Goal: Transaction & Acquisition: Purchase product/service

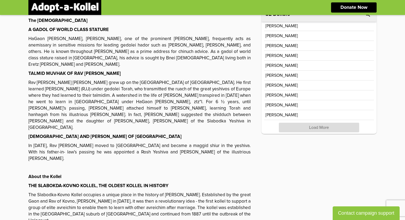
scroll to position [101, 0]
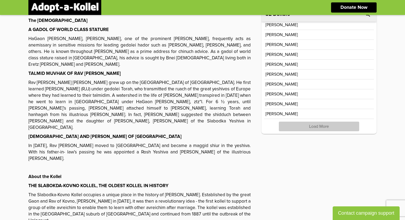
click at [312, 129] on p "Load More" at bounding box center [319, 127] width 80 height 10
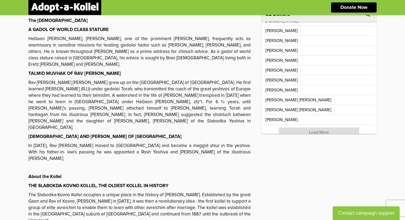
scroll to position [299, 0]
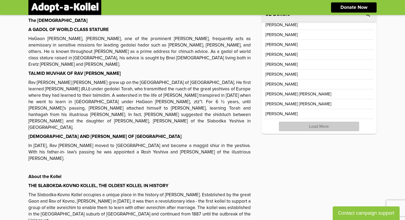
click at [311, 129] on p "Load More" at bounding box center [319, 127] width 80 height 10
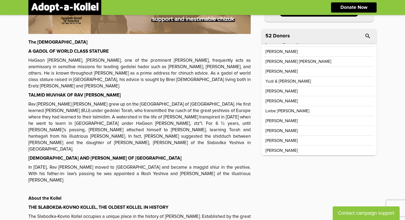
scroll to position [120, 0]
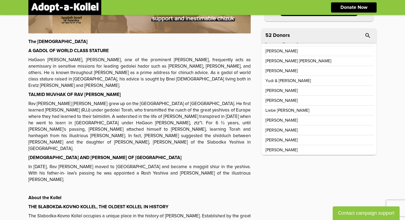
click at [281, 189] on div "MONTHLY GOAL $ 3,000 69 % RAISED $ 2,077 Donate Now The Rosh Yeshiva A GADOL OF…" at bounding box center [202, 181] width 348 height 562
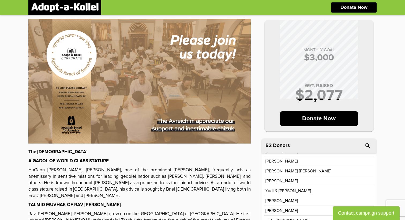
scroll to position [0, 0]
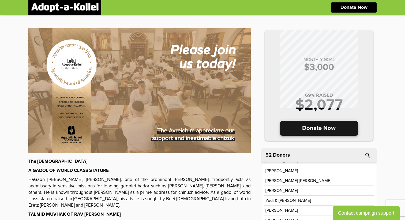
click at [300, 126] on p "Donate Now" at bounding box center [319, 128] width 78 height 15
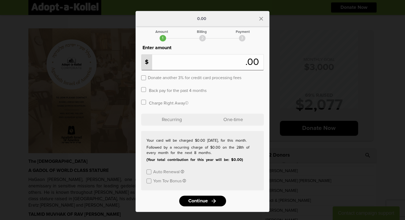
click at [177, 62] on input "number" at bounding box center [194, 63] width 102 height 12
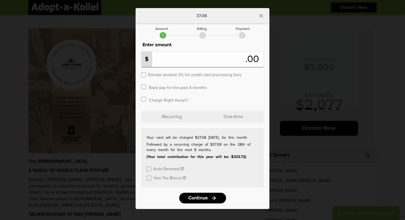
type input "**"
click at [149, 169] on label at bounding box center [148, 169] width 5 height 5
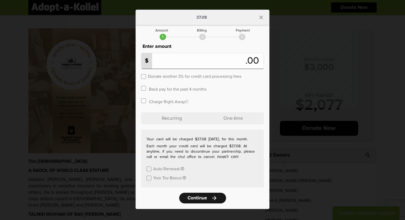
click at [195, 199] on span "Continue" at bounding box center [197, 198] width 20 height 5
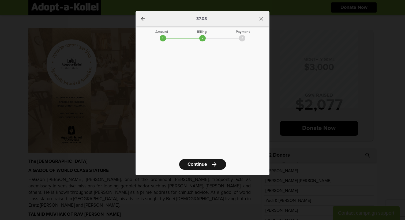
scroll to position [0, 0]
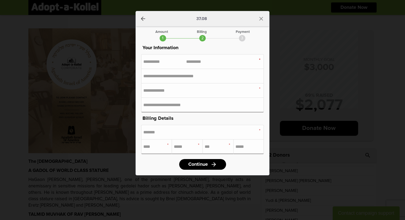
click at [164, 58] on div "First Name Last Name" at bounding box center [202, 61] width 123 height 15
click at [155, 63] on input "text" at bounding box center [164, 61] width 43 height 5
type input "******"
click at [195, 61] on input "text" at bounding box center [207, 61] width 43 height 5
type input "********"
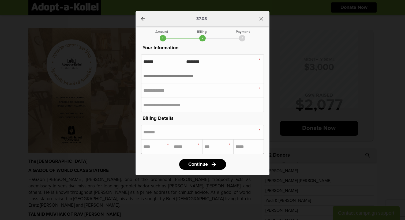
click at [176, 75] on input "text" at bounding box center [202, 76] width 118 height 10
click at [176, 89] on input "email" at bounding box center [202, 90] width 118 height 10
type input "**********"
click at [174, 104] on input "tel" at bounding box center [202, 105] width 118 height 10
type input "**********"
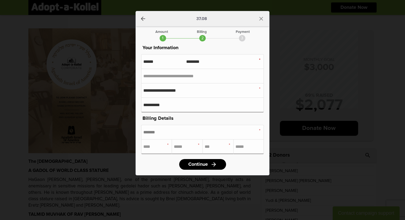
click at [161, 134] on input "text" at bounding box center [202, 132] width 118 height 10
type input "**********"
click at [150, 148] on input "text" at bounding box center [156, 147] width 27 height 10
type input "*******"
click at [180, 148] on input "text" at bounding box center [187, 147] width 27 height 10
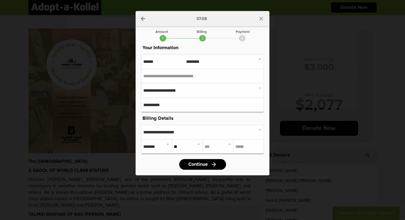
type input "**"
click at [212, 147] on input "text" at bounding box center [218, 147] width 27 height 10
type input "*****"
click at [204, 163] on span "Continue" at bounding box center [197, 164] width 20 height 5
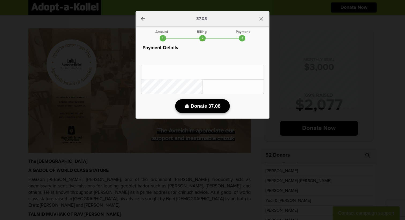
click at [212, 110] on button "lock Donate 37.08" at bounding box center [202, 106] width 55 height 14
click at [202, 105] on span "Donate 37.08" at bounding box center [206, 107] width 30 height 6
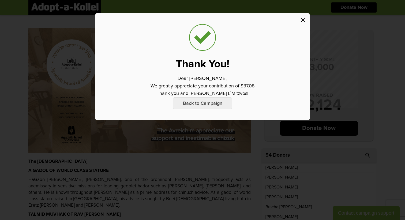
click at [302, 20] on icon "close" at bounding box center [303, 20] width 6 height 6
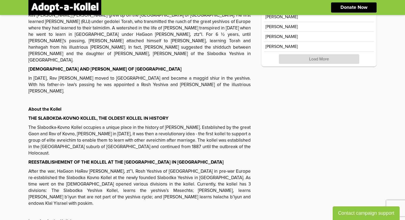
scroll to position [147, 0]
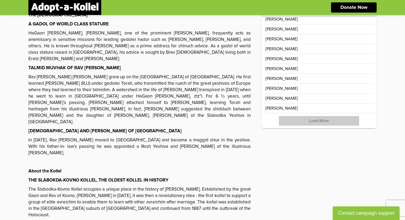
click at [310, 122] on p "Load More" at bounding box center [319, 121] width 80 height 10
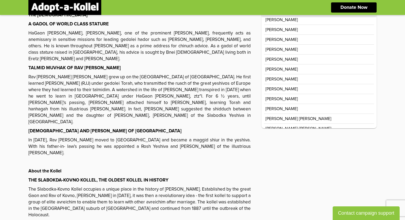
scroll to position [299, 0]
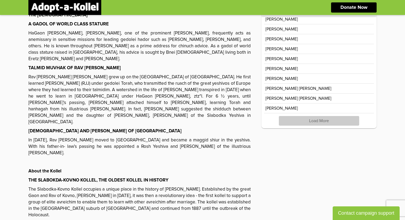
click at [306, 124] on p "Load More" at bounding box center [319, 121] width 80 height 10
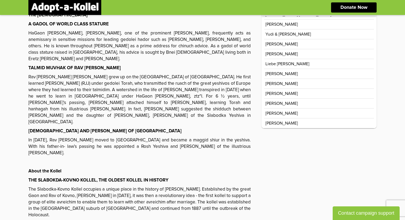
click at [299, 145] on div "MONTHLY GOAL $ 3,000 70 % RAISED $ 2,124 Donate Now The Rosh Yeshiva A GADOL OF…" at bounding box center [202, 155] width 348 height 562
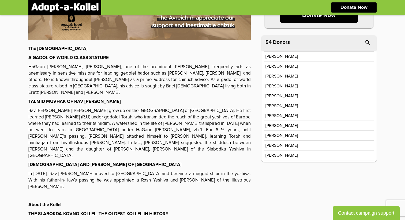
scroll to position [0, 0]
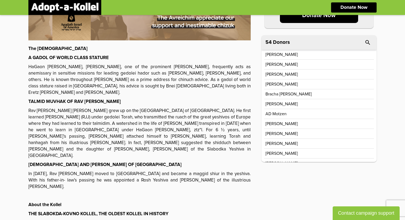
click at [313, 220] on div "MONTHLY GOAL $ 3,000 70 % RAISED $ 2,124 Donate Now The Rosh Yeshiva A GADOL OF…" at bounding box center [202, 188] width 348 height 562
click at [305, 188] on div "MONTHLY GOAL $ 3,000 70 % RAISED $ 2,124 Donate Now The Rosh Yeshiva A GADOL OF…" at bounding box center [202, 188] width 348 height 562
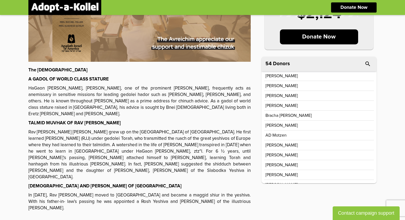
scroll to position [101, 0]
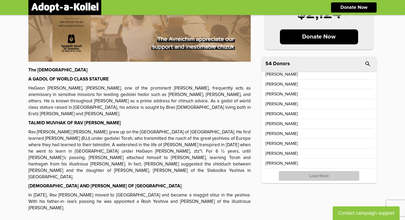
click at [309, 179] on p "Load More" at bounding box center [319, 176] width 80 height 10
click at [309, 180] on p "Load More" at bounding box center [319, 176] width 80 height 10
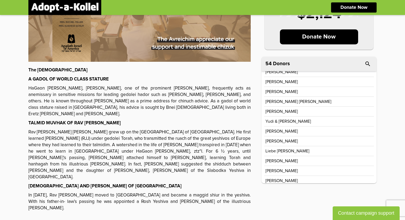
scroll to position [423, 0]
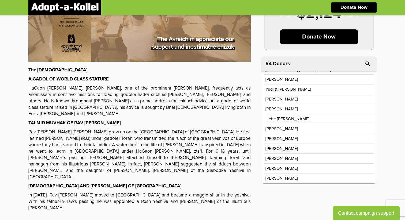
click at [297, 197] on div "MONTHLY GOAL $ 3,000 70 % RAISED $ 2,124 Donate Now The Rosh Yeshiva A GADOL OF…" at bounding box center [202, 210] width 348 height 562
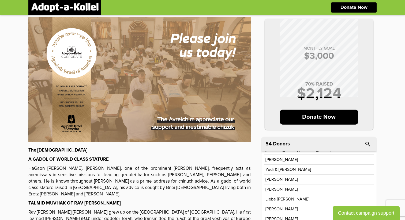
scroll to position [0, 0]
